Goal: Task Accomplishment & Management: Use online tool/utility

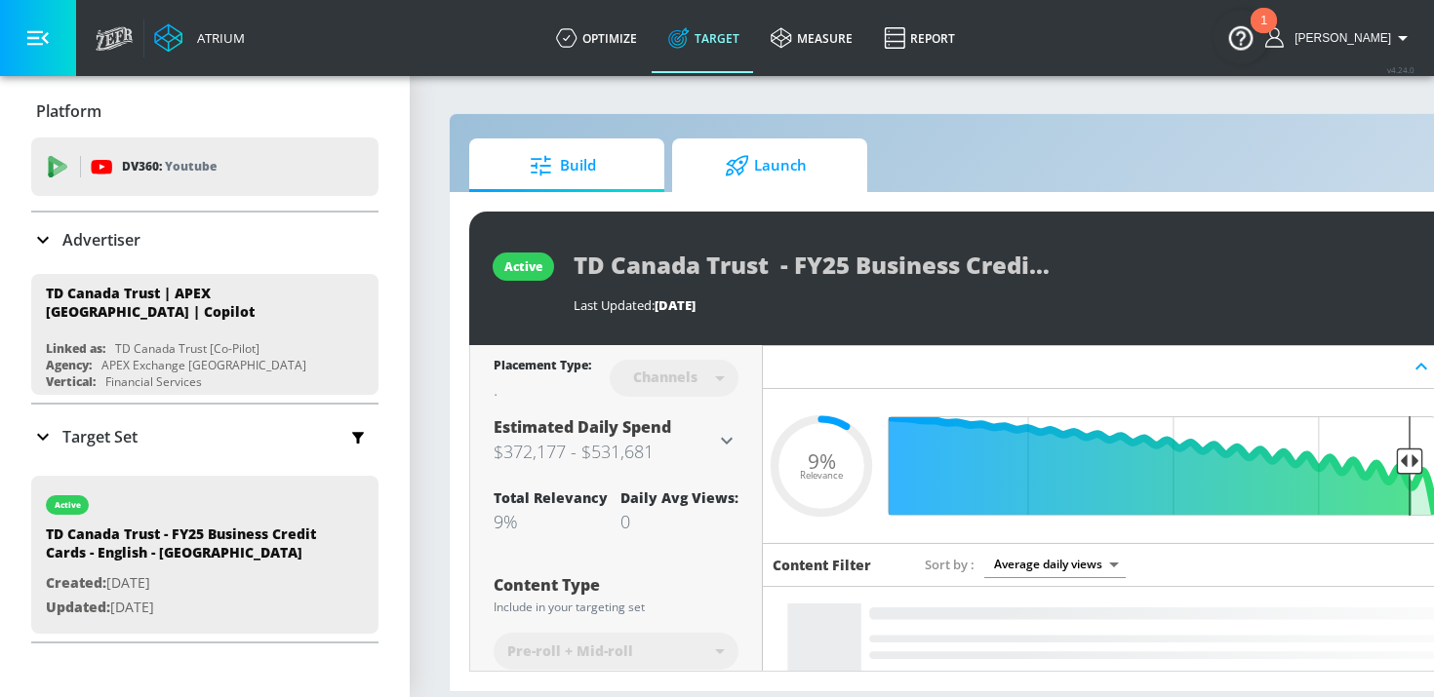
click at [758, 154] on span "Launch" at bounding box center [766, 165] width 148 height 47
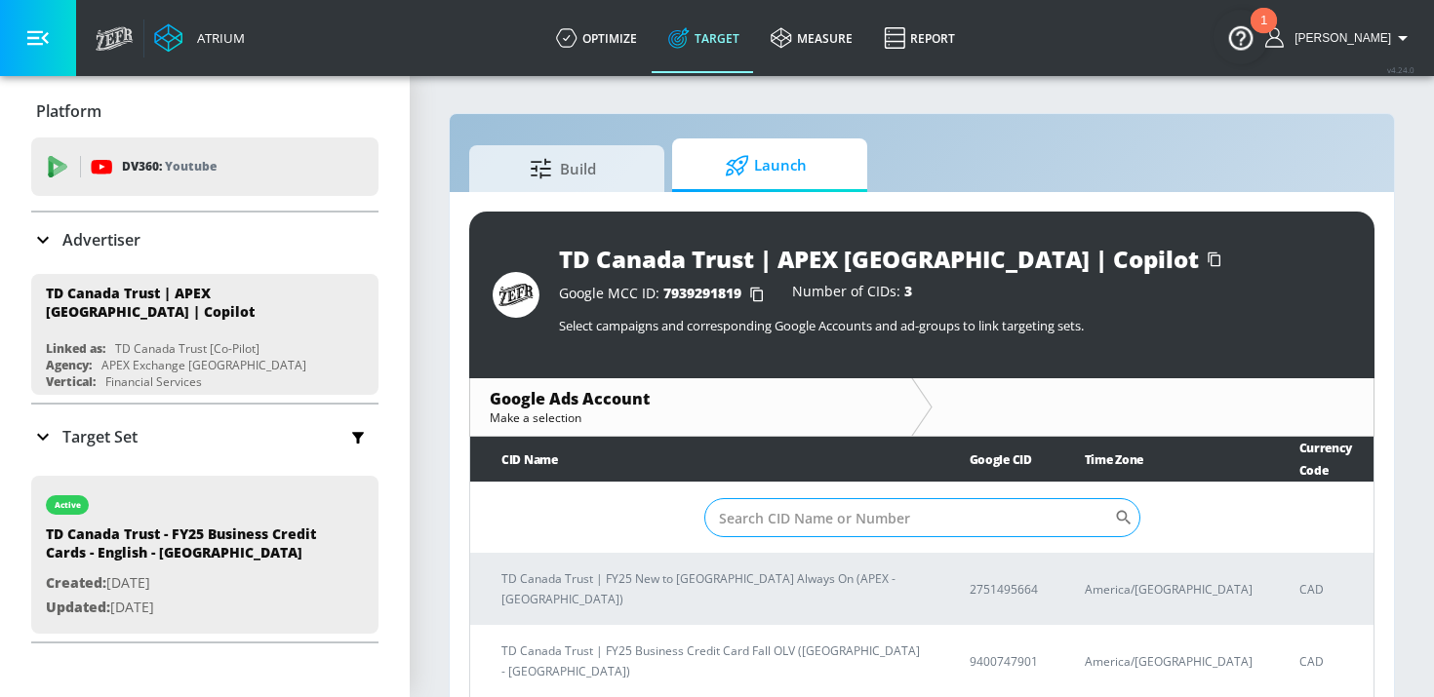
click at [798, 498] on input "Sort By" at bounding box center [909, 517] width 410 height 39
paste input "9400747901"
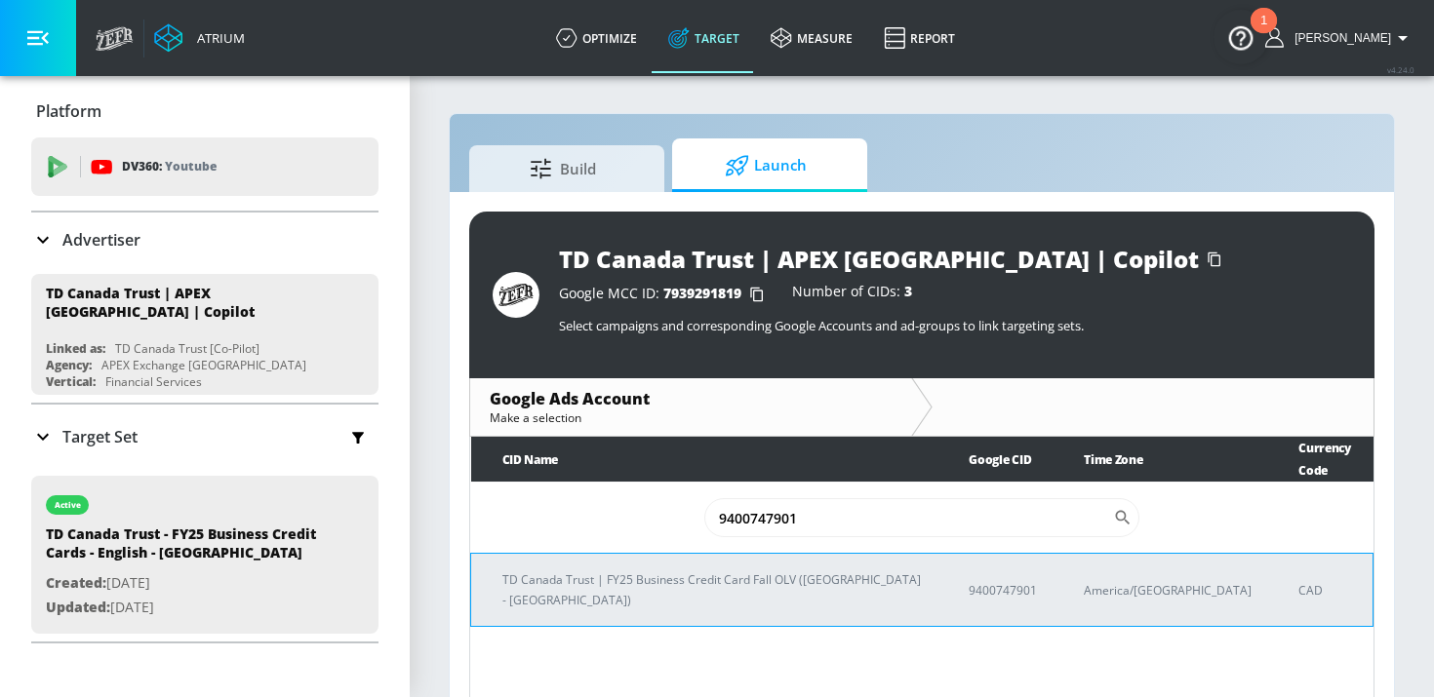
type input "9400747901"
click at [683, 570] on p "TD Canada Trust | FY25 Business Credit Card Fall OLV ([GEOGRAPHIC_DATA] - [GEOG…" at bounding box center [711, 590] width 419 height 41
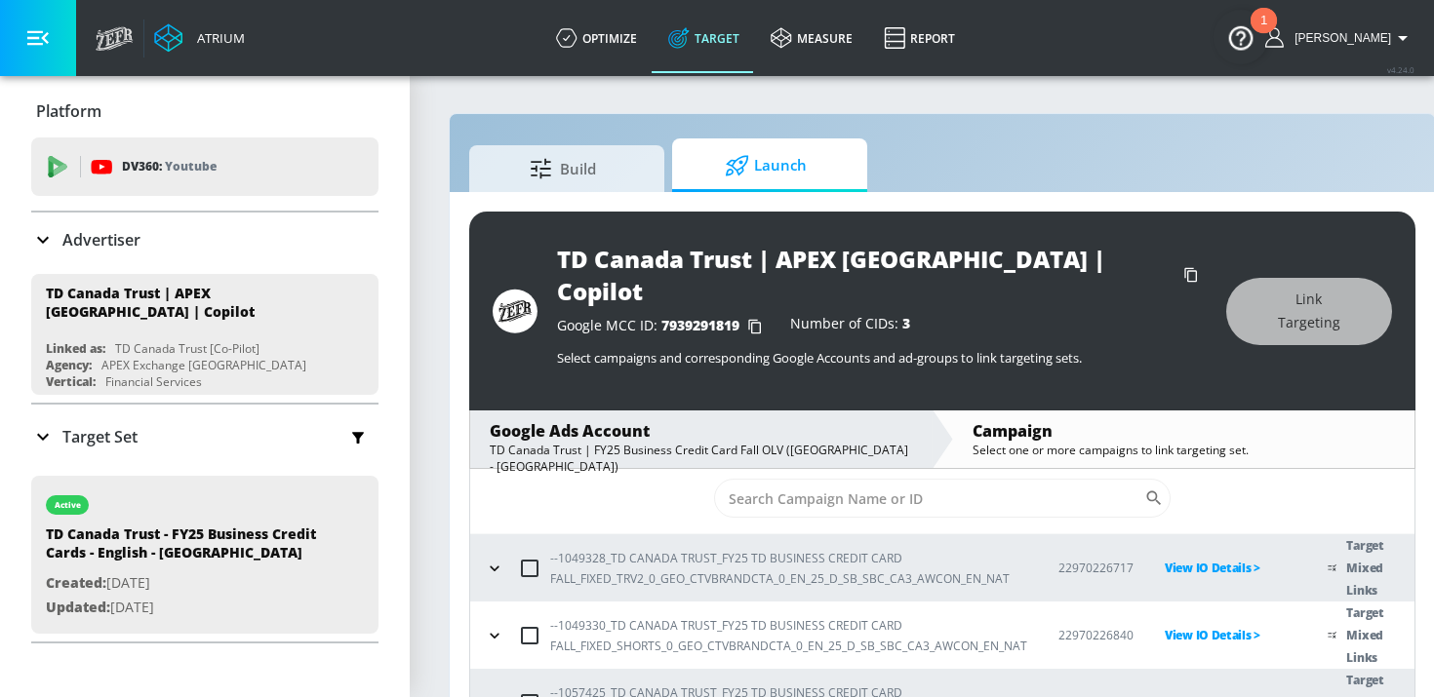
scroll to position [28, 0]
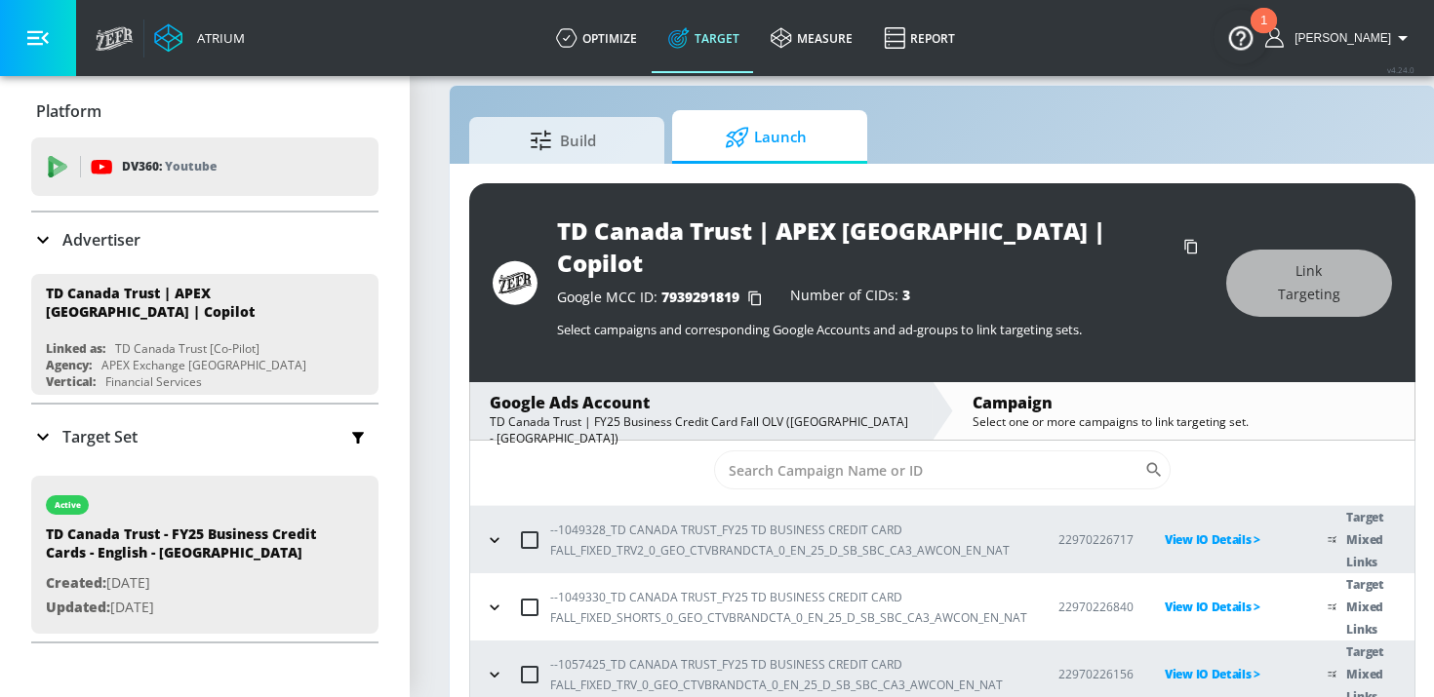
click at [500, 531] on icon "button" at bounding box center [495, 541] width 20 height 20
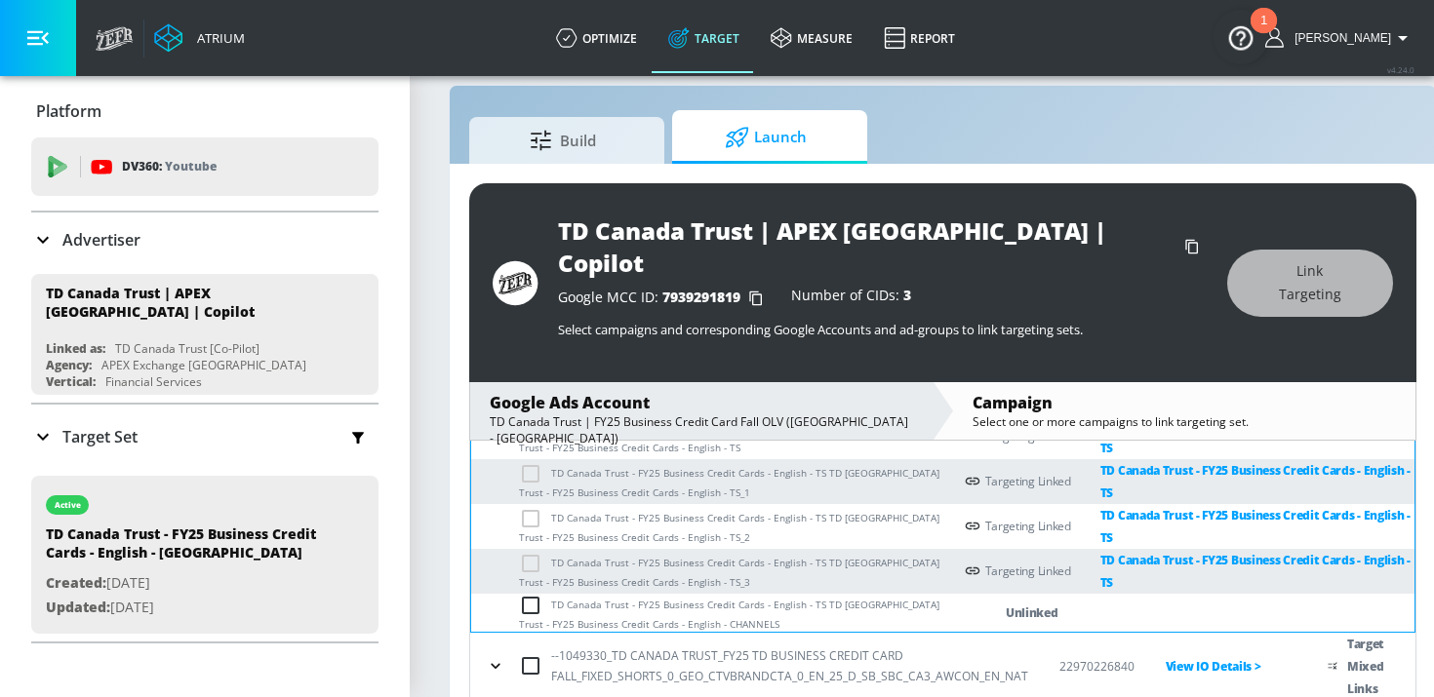
scroll to position [272, 0]
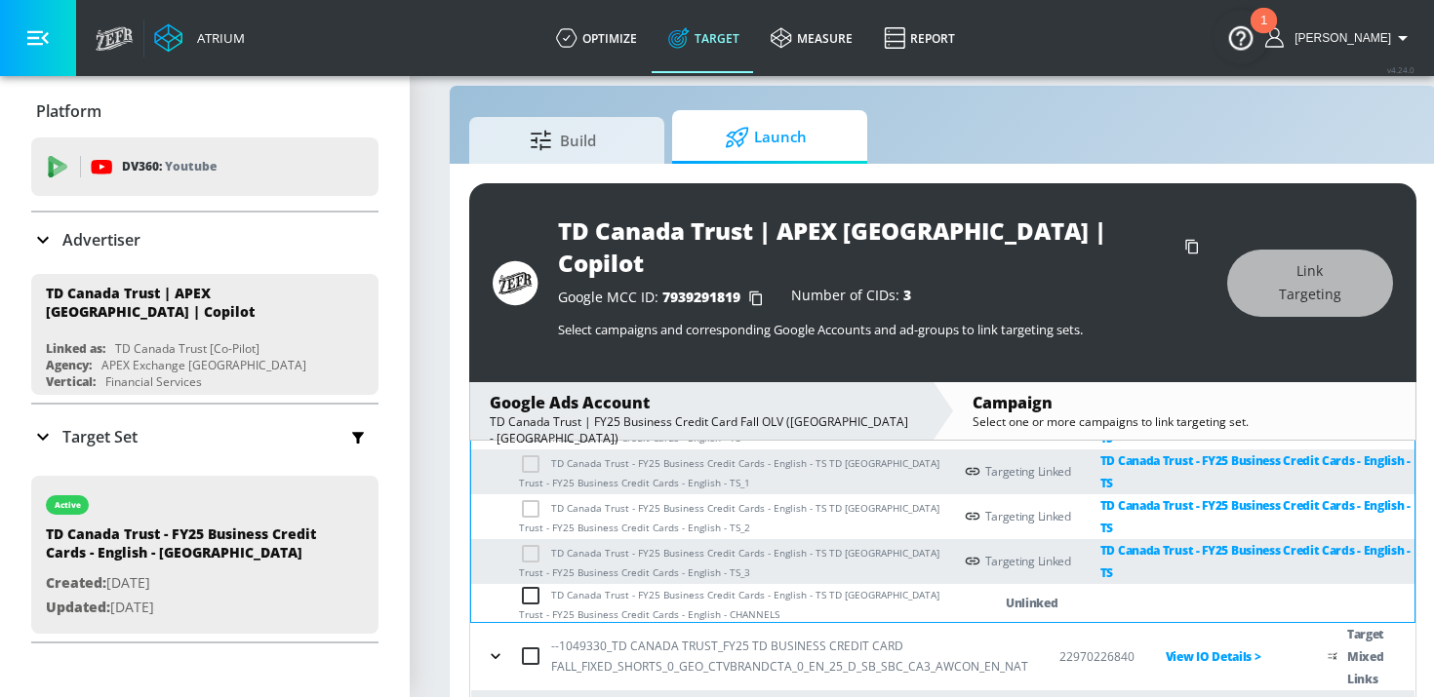
click at [535, 584] on input "checkbox" at bounding box center [535, 595] width 32 height 23
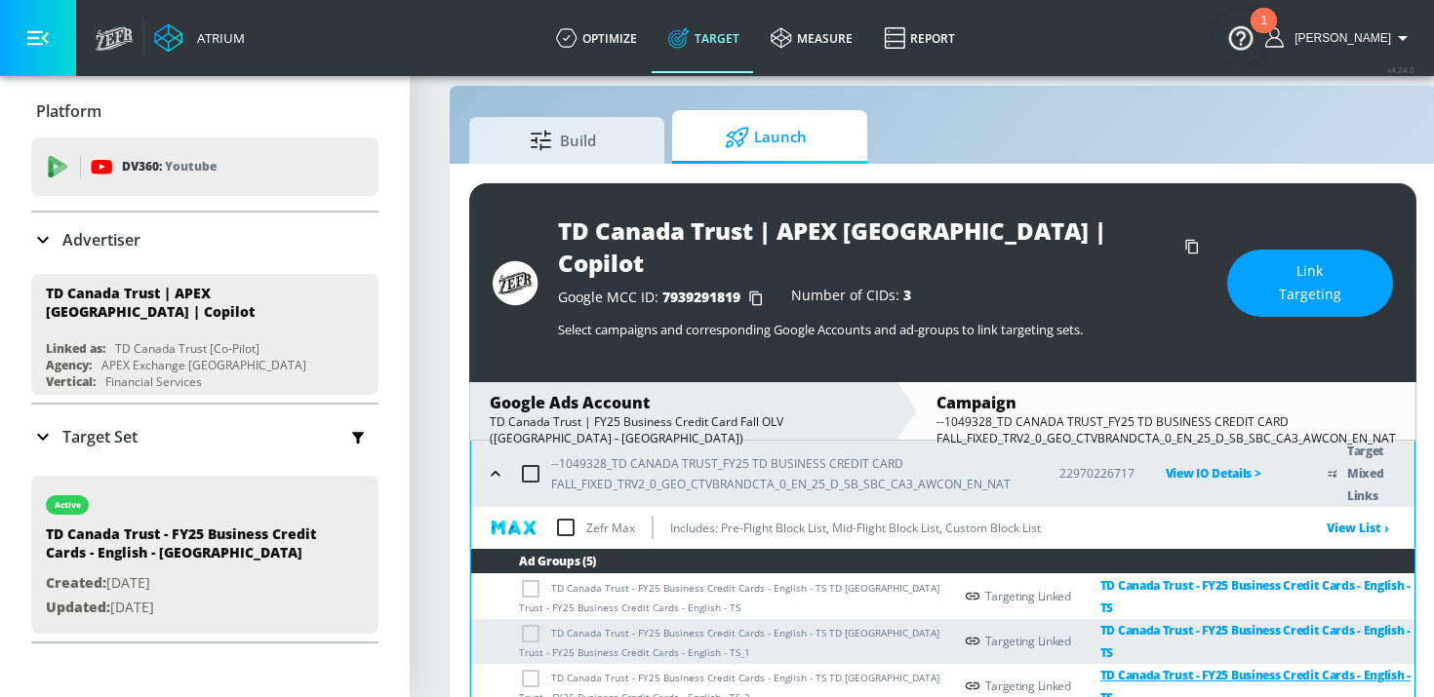
scroll to position [100, 0]
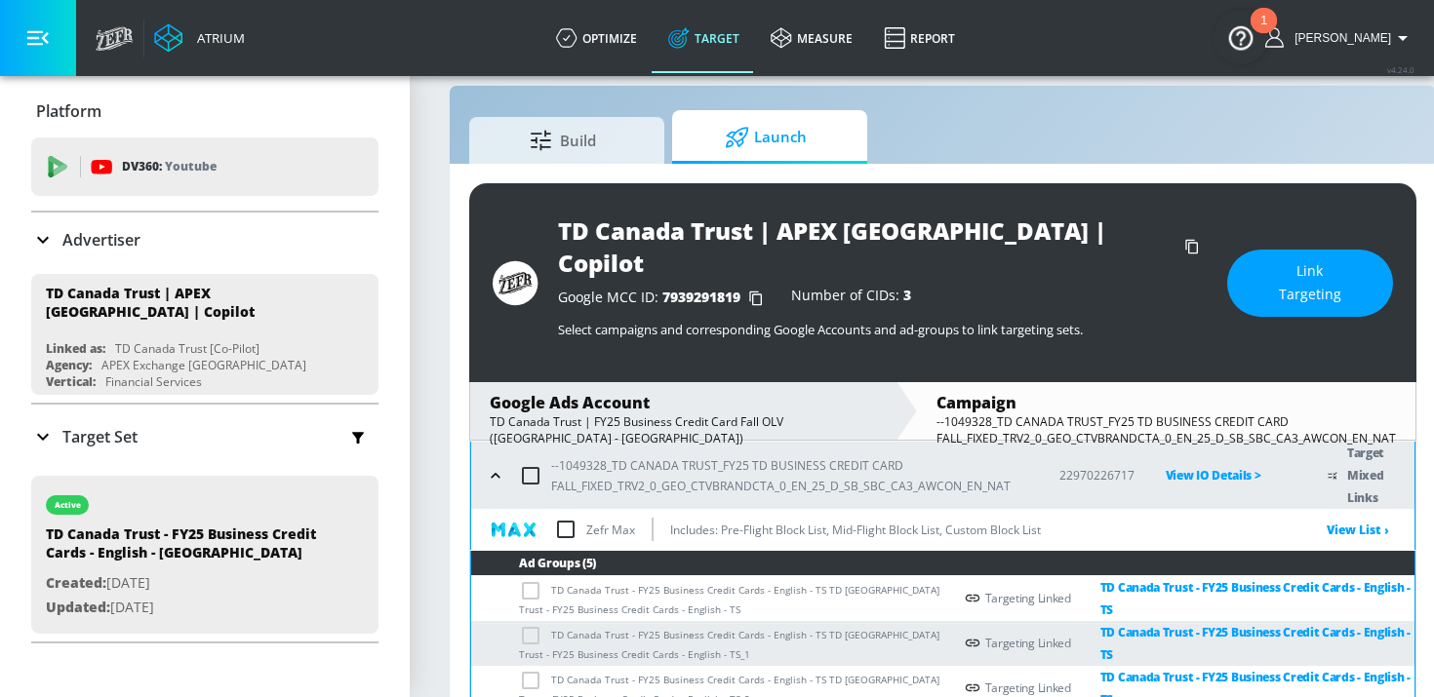
click at [1301, 270] on span "Link Targeting" at bounding box center [1310, 283] width 88 height 48
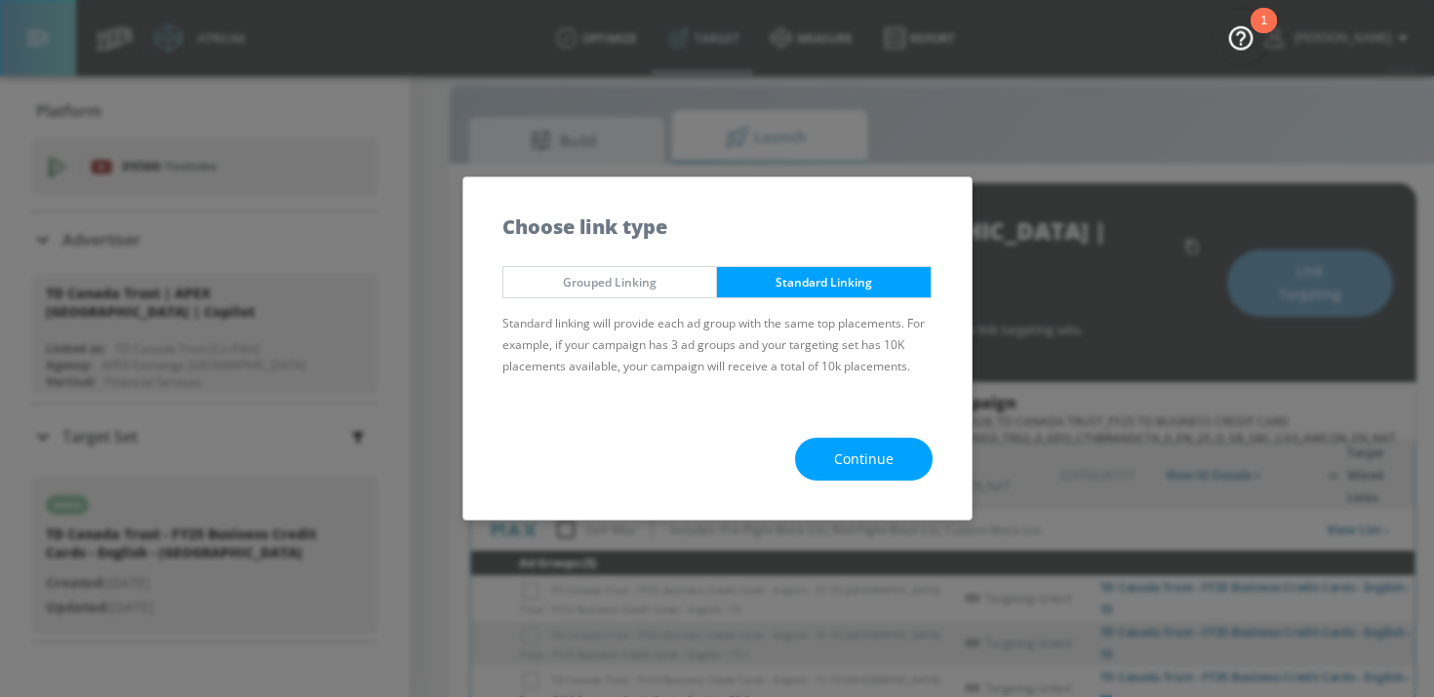
click at [895, 457] on button "Continue" at bounding box center [864, 460] width 138 height 44
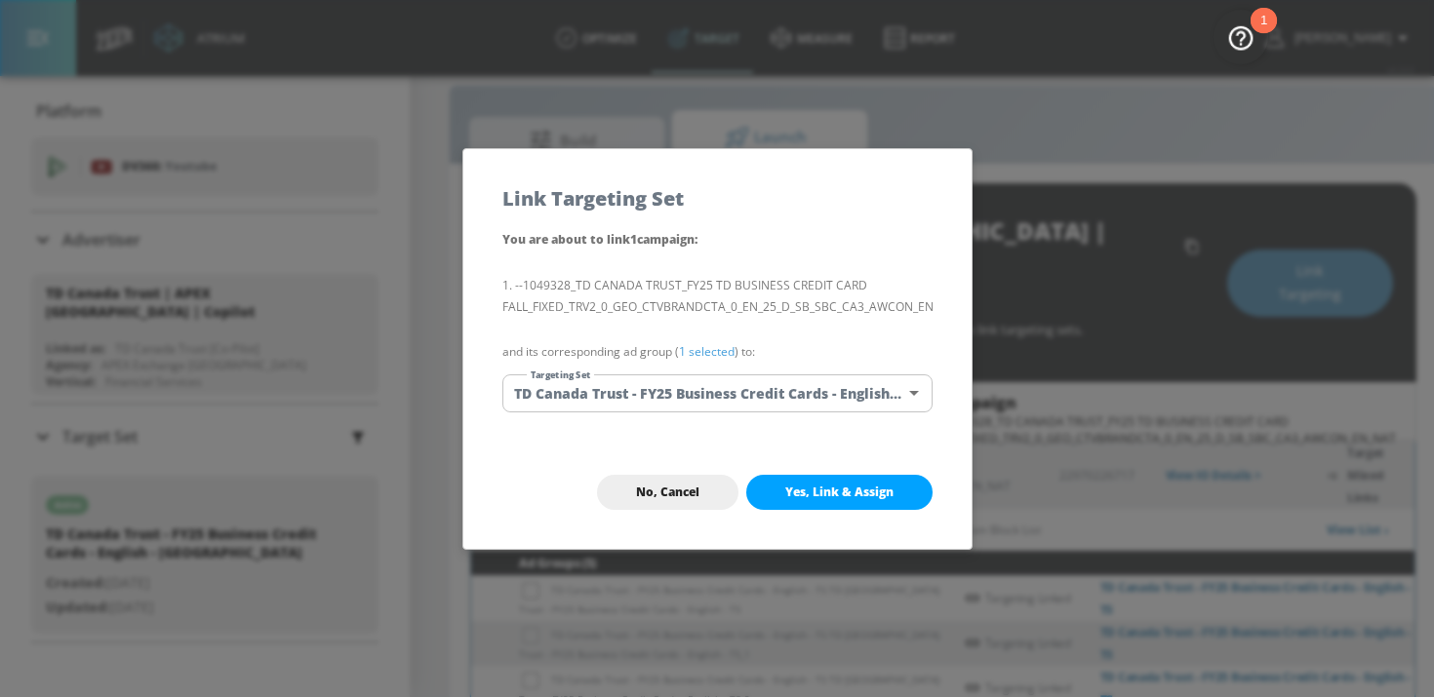
click at [890, 391] on body "Atrium optimize Target measure Report optimize Target measure Report v 4.24.0 H…" at bounding box center [717, 351] width 1434 height 758
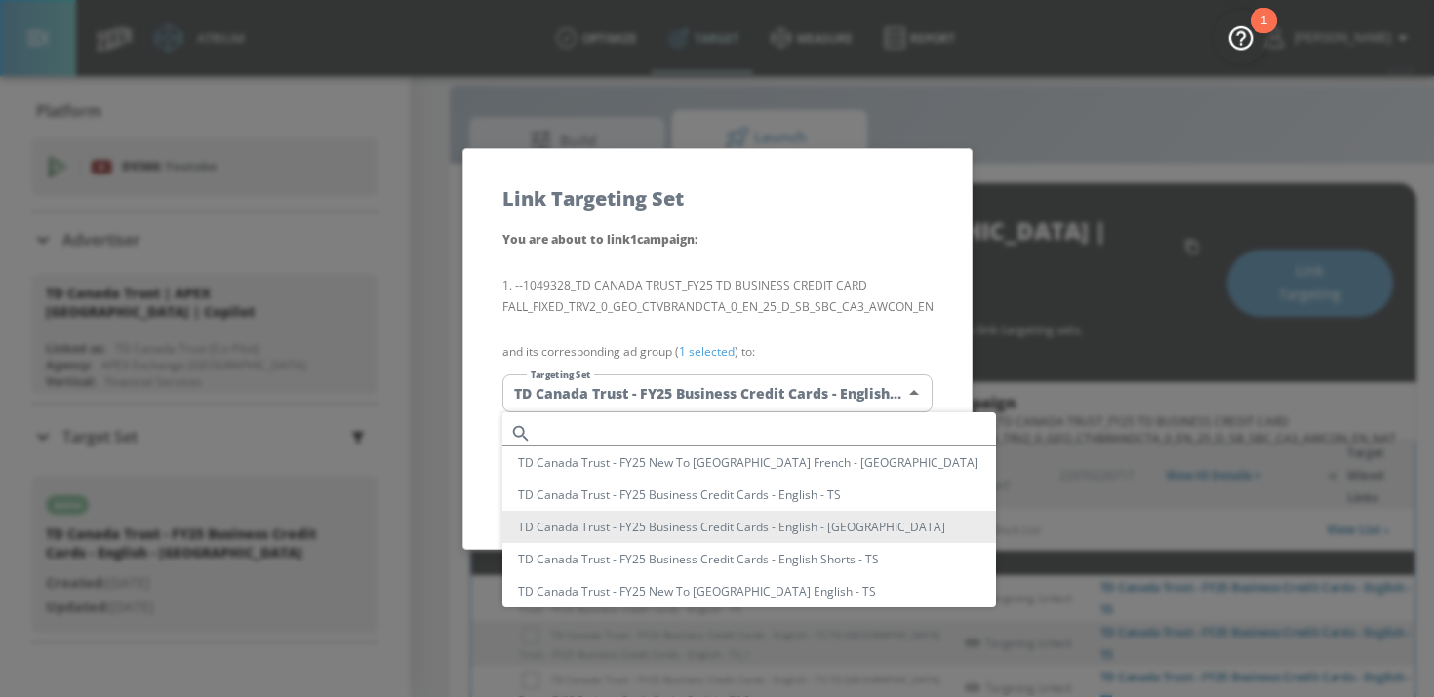
click at [934, 329] on div at bounding box center [717, 348] width 1434 height 697
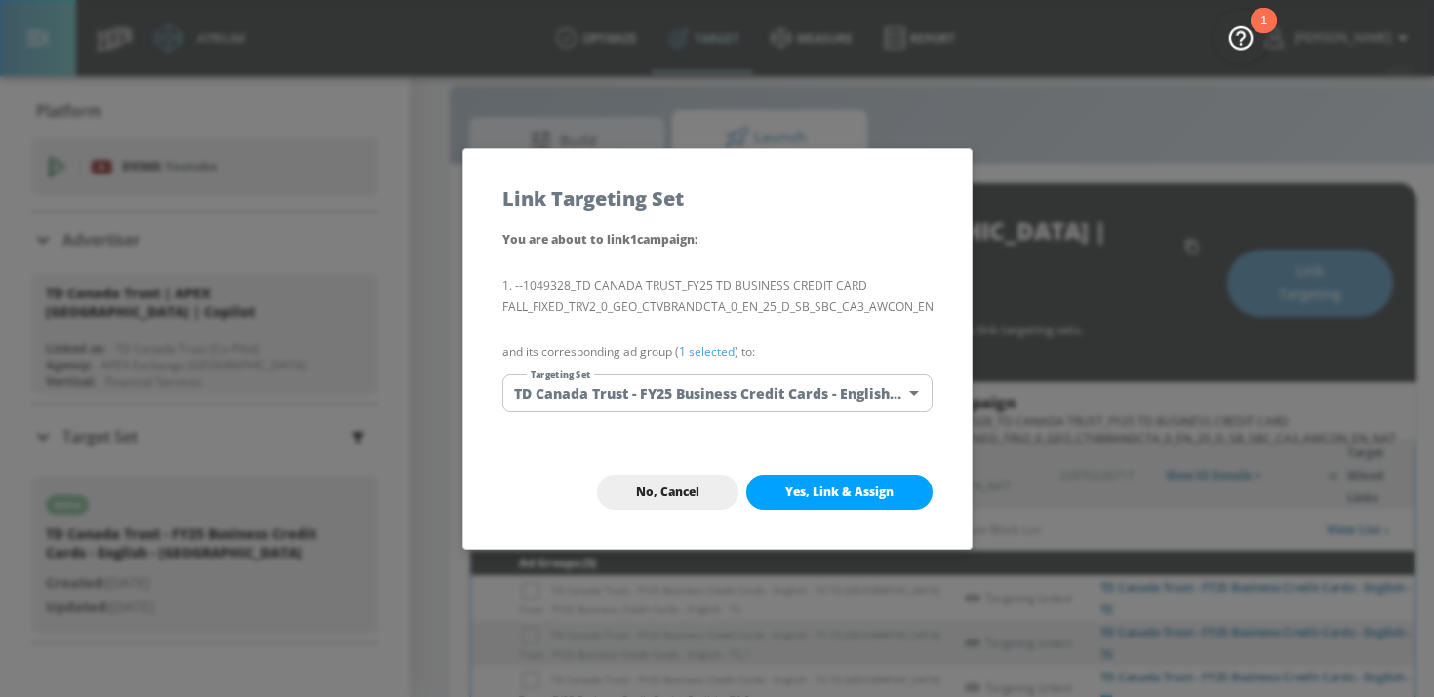
click at [852, 495] on span "Yes, Link & Assign" at bounding box center [839, 493] width 108 height 16
checkbox input "false"
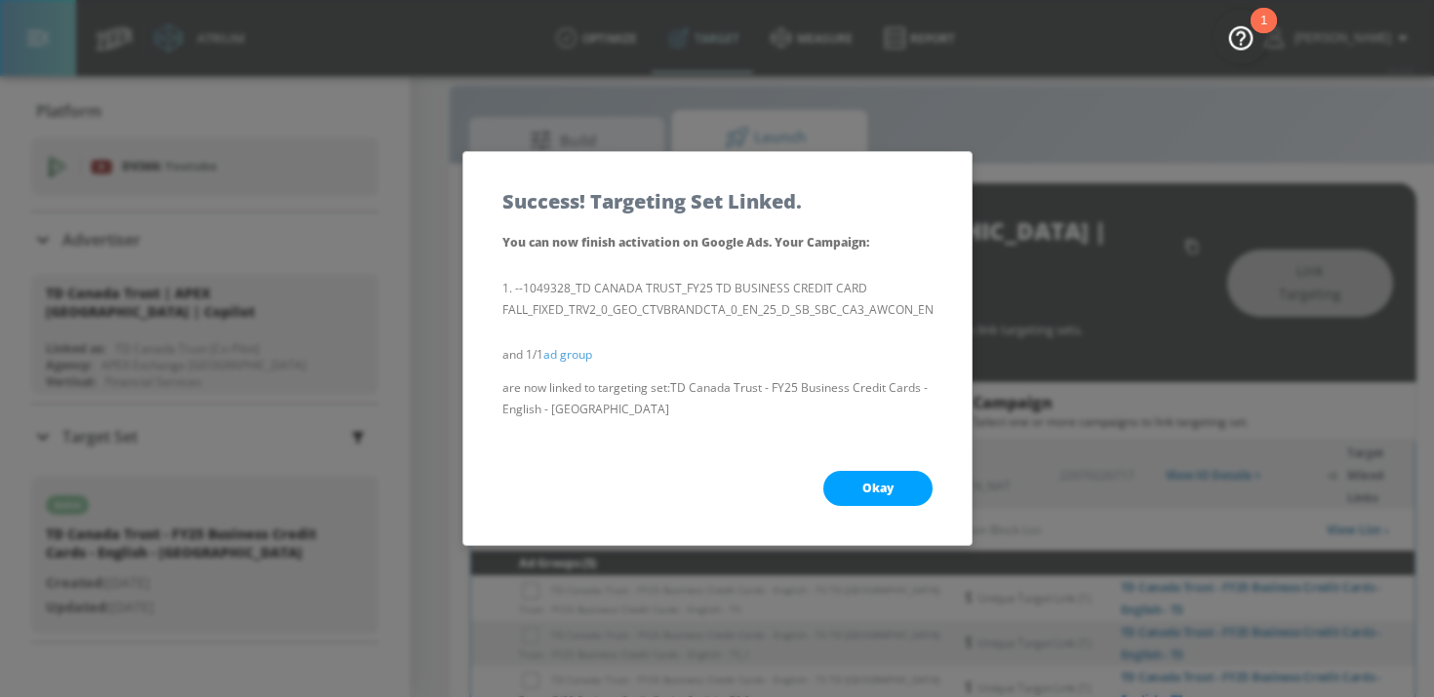
click at [885, 490] on span "Okay" at bounding box center [877, 489] width 31 height 16
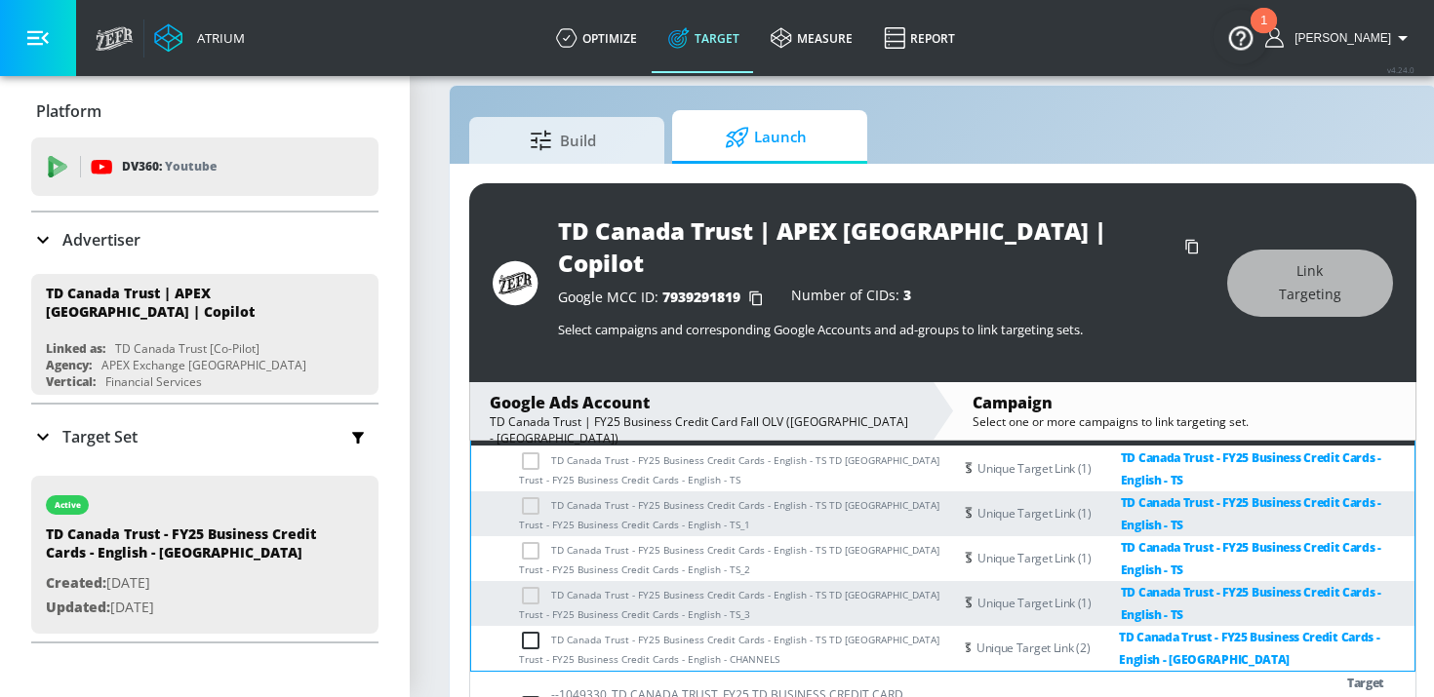
scroll to position [329, 0]
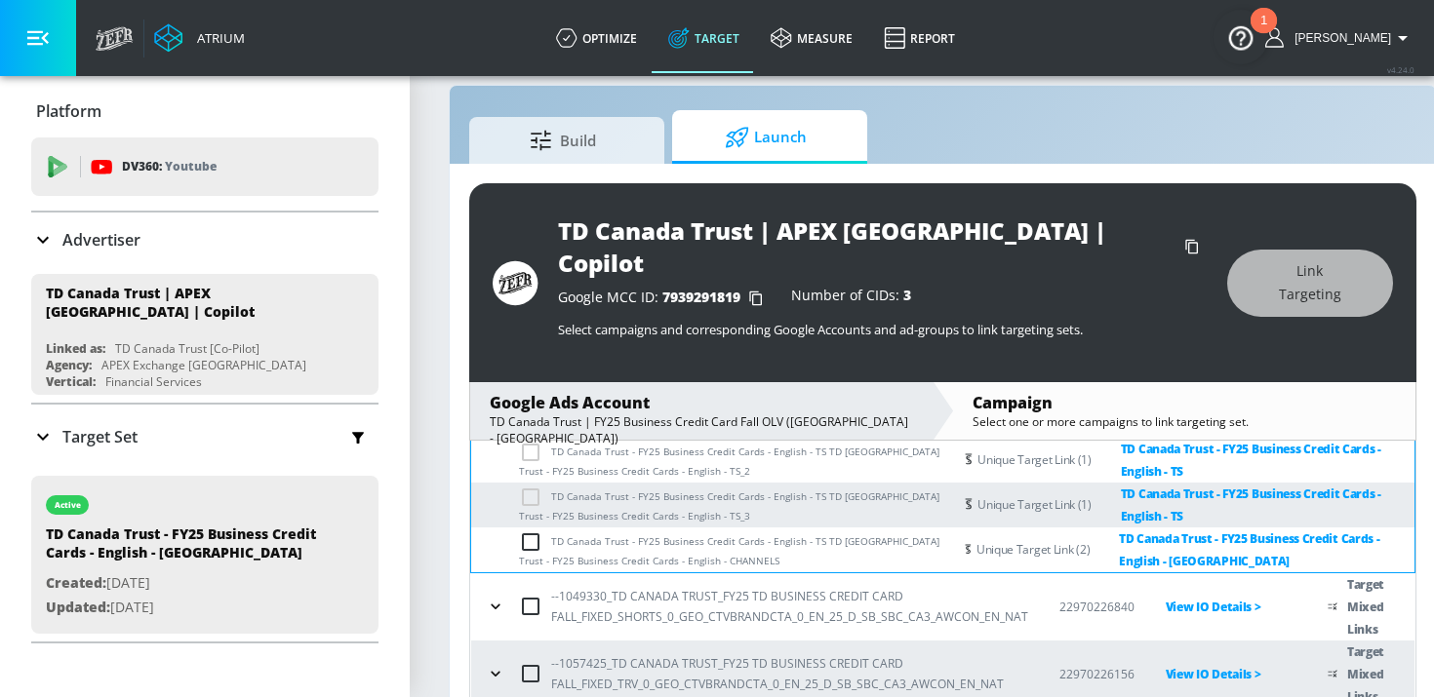
click at [503, 597] on icon "button" at bounding box center [496, 607] width 20 height 20
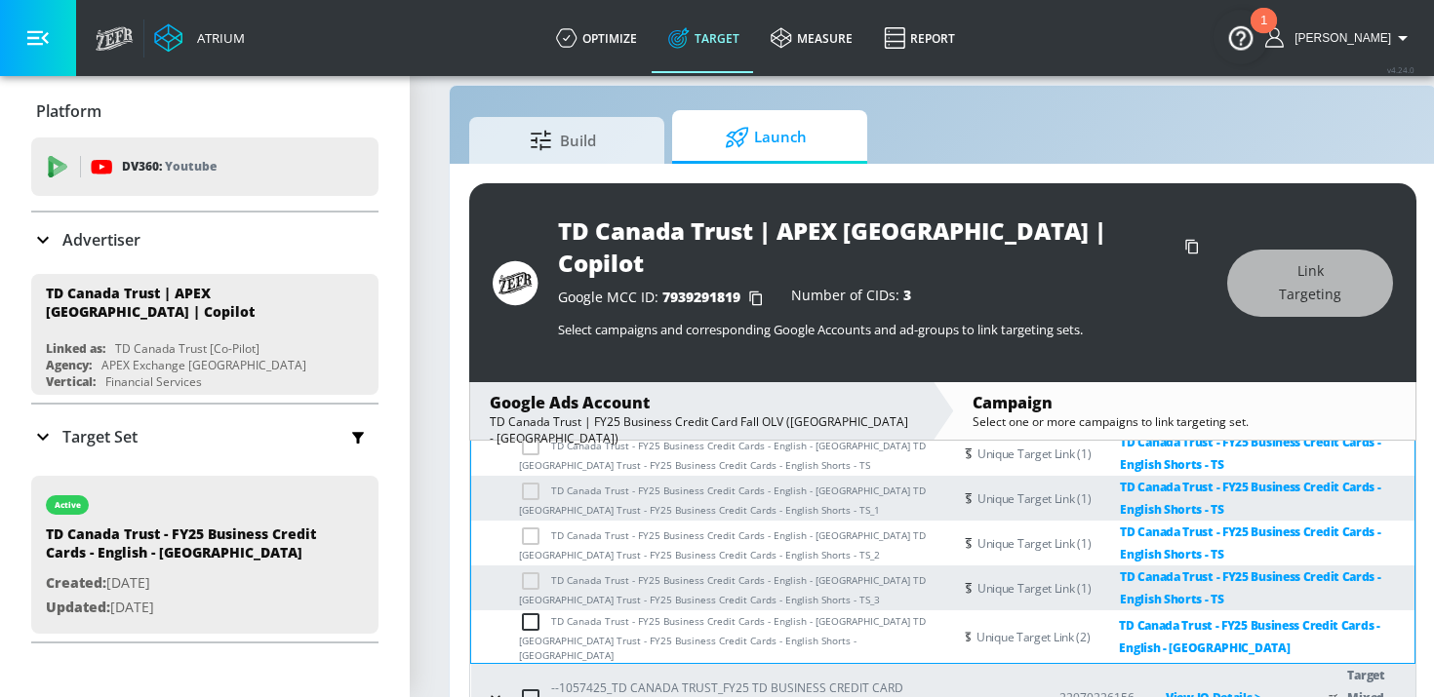
scroll to position [621, 0]
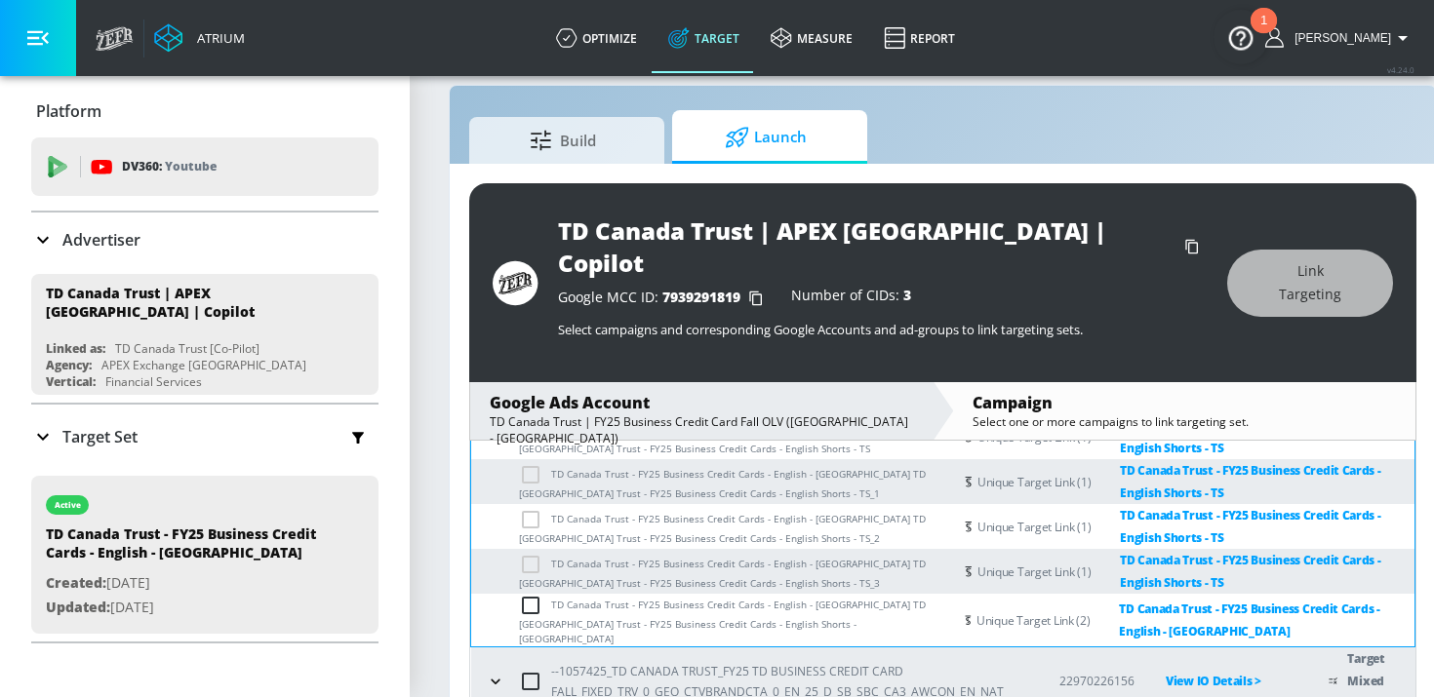
click at [497, 672] on icon "button" at bounding box center [496, 682] width 20 height 20
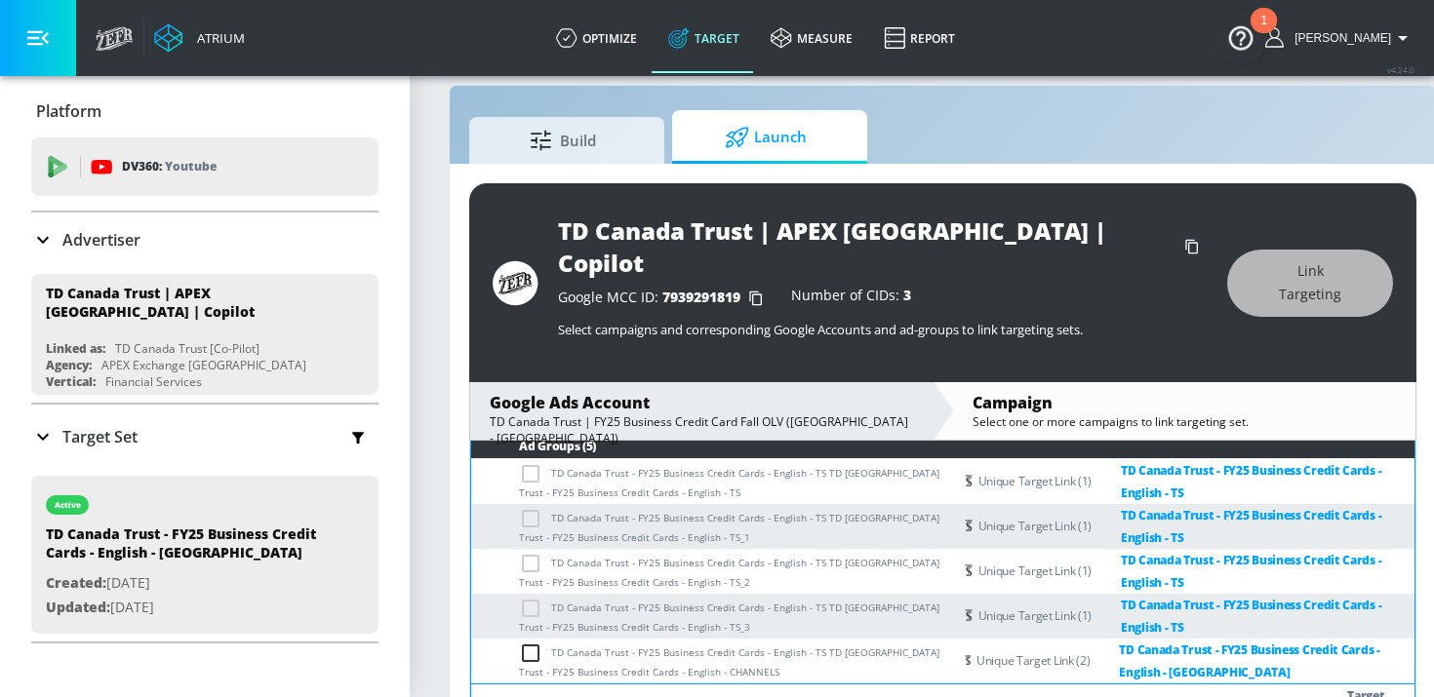
scroll to position [0, 0]
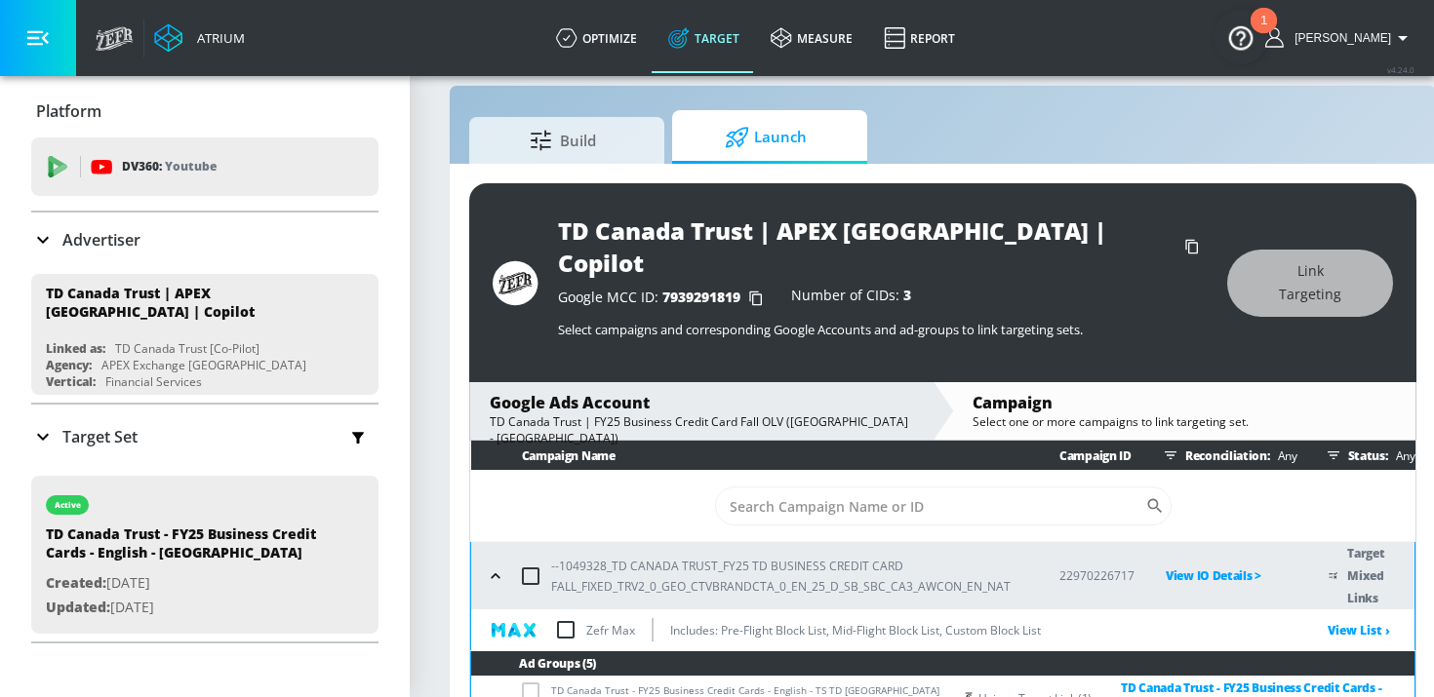
click at [567, 610] on input "checkbox" at bounding box center [565, 630] width 41 height 41
checkbox input "true"
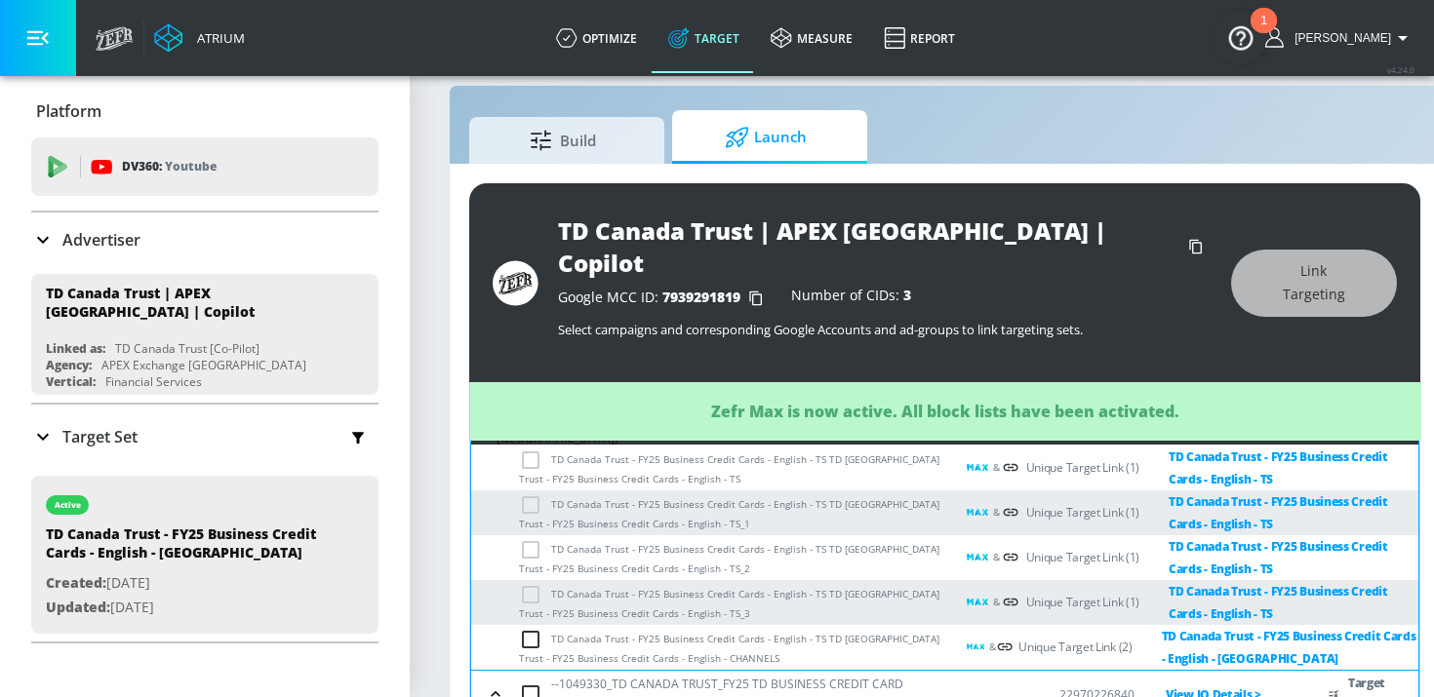
scroll to position [307, 0]
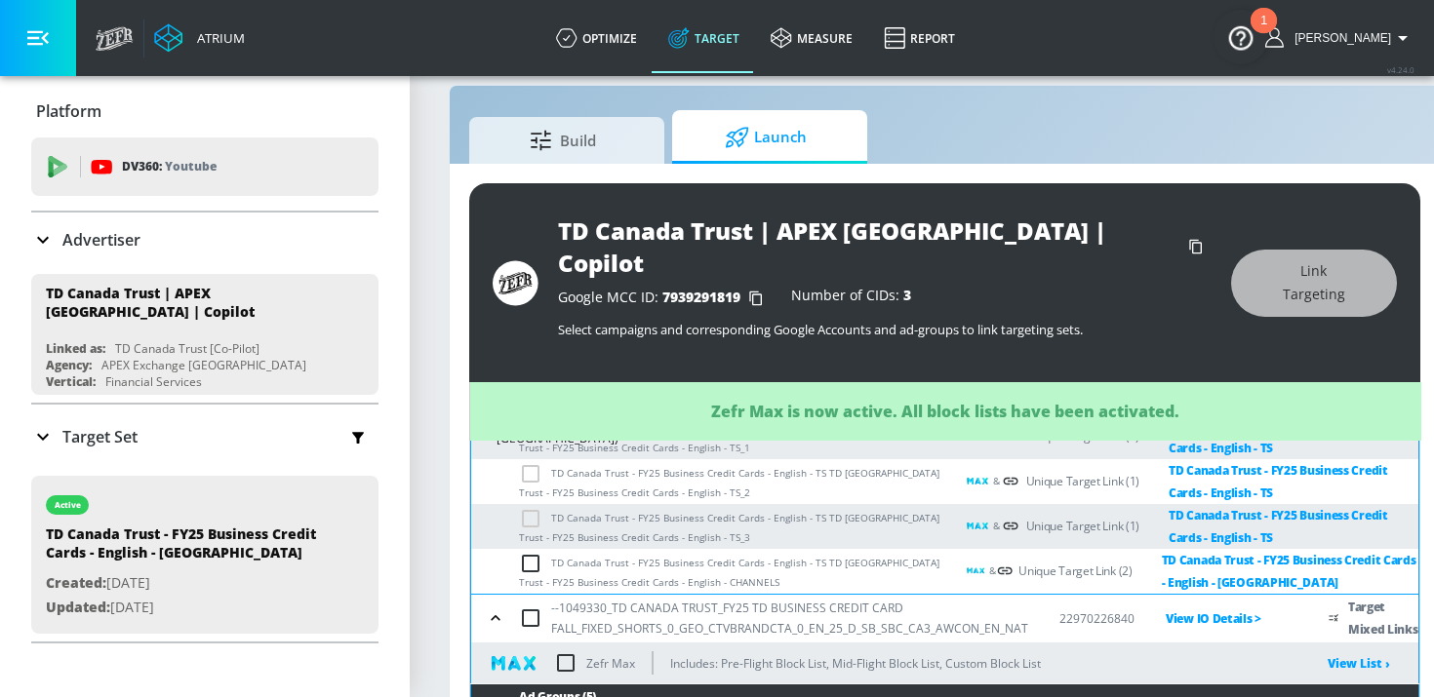
click at [573, 643] on input "checkbox" at bounding box center [565, 663] width 41 height 41
checkbox input "true"
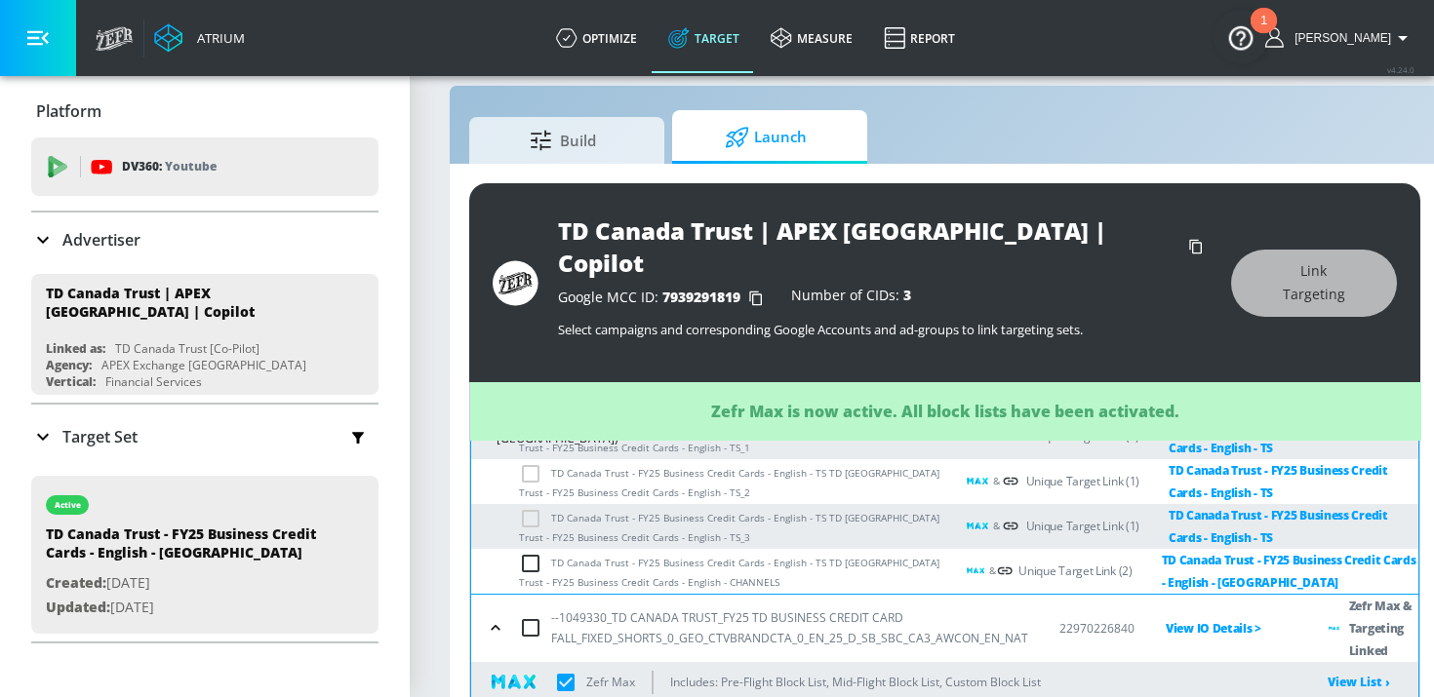
checkbox input "true"
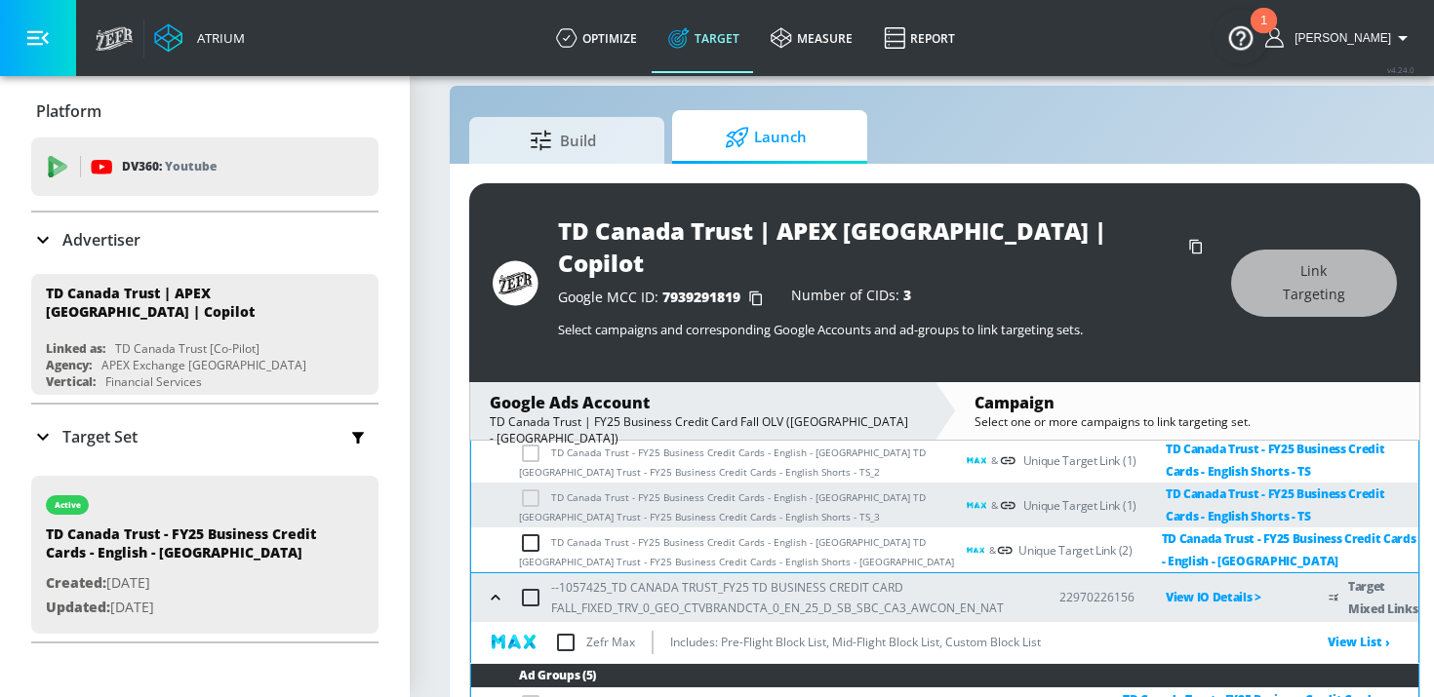
click at [563, 622] on input "checkbox" at bounding box center [565, 642] width 41 height 41
checkbox input "true"
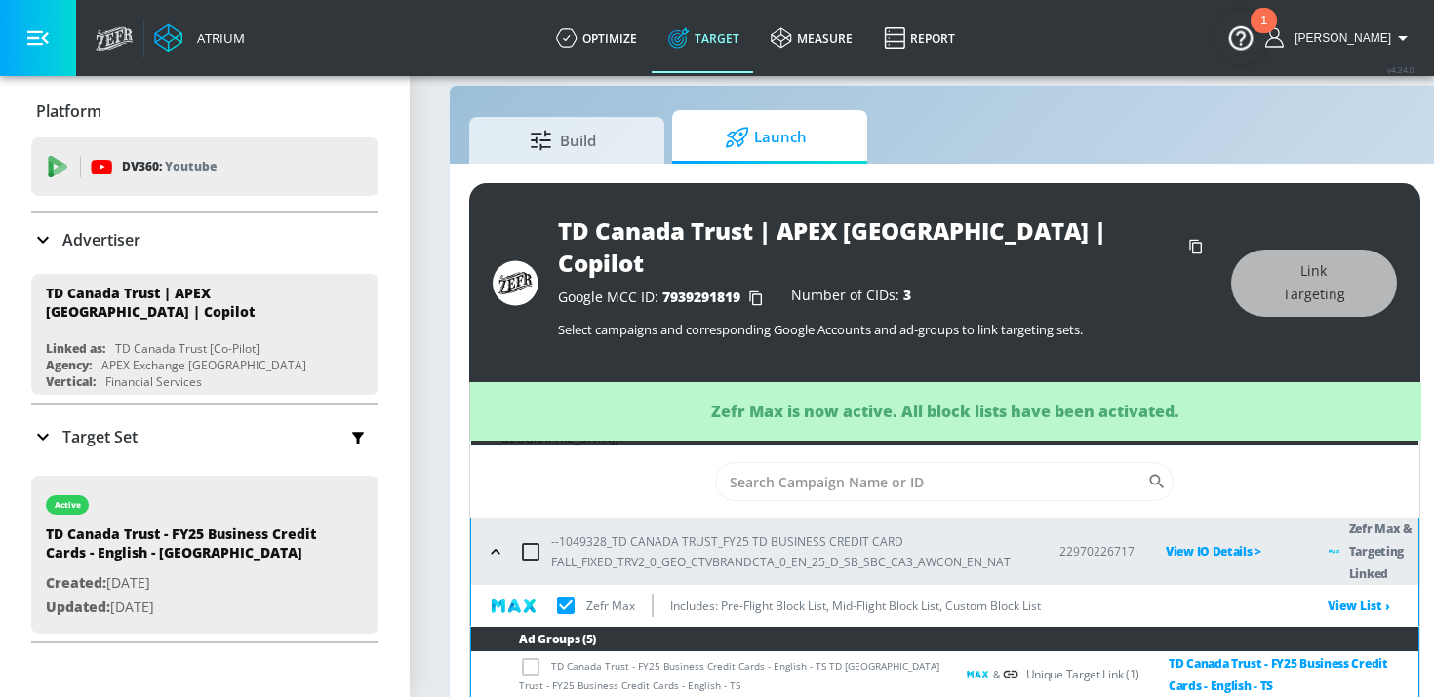
scroll to position [0, 0]
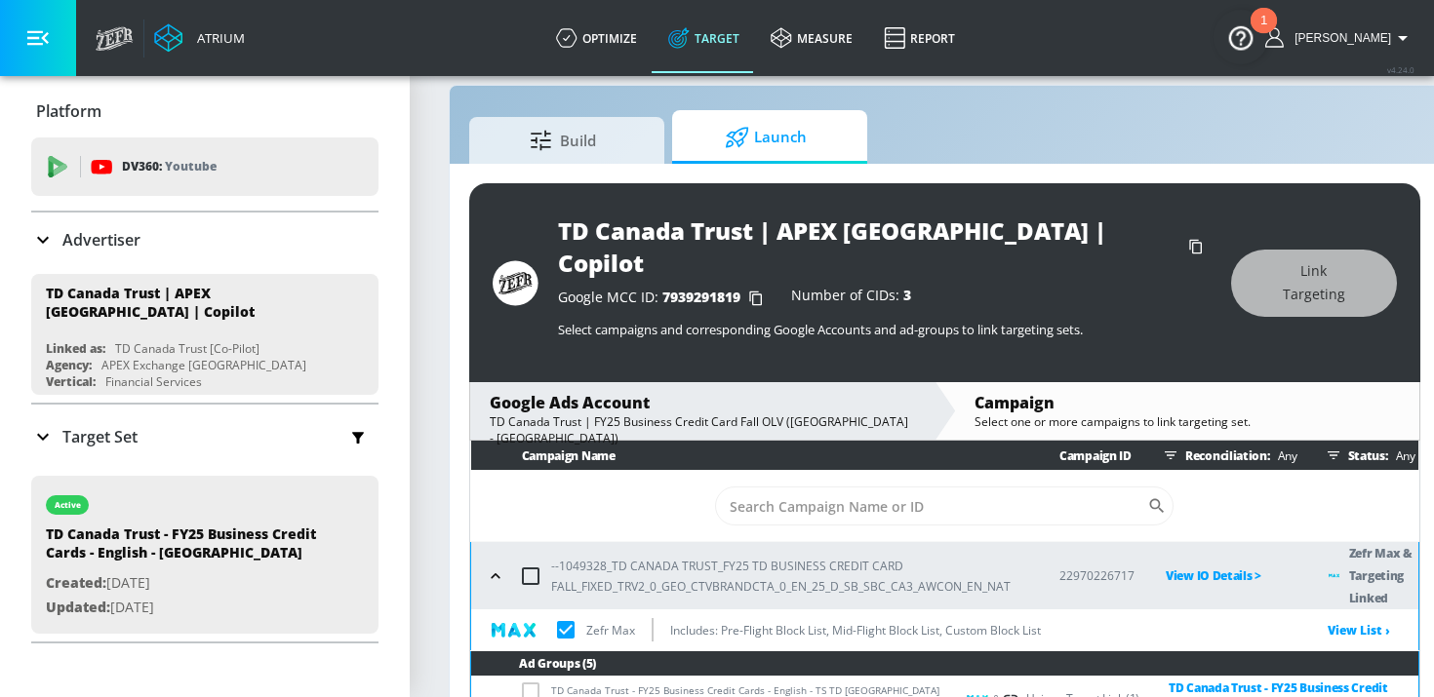
checkbox input "true"
